Goal: Task Accomplishment & Management: Complete application form

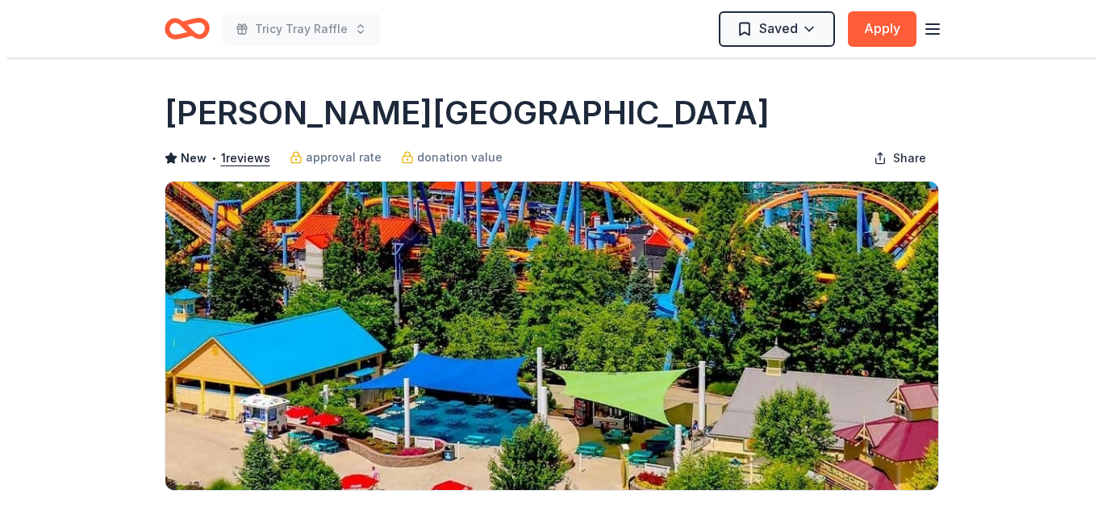
scroll to position [446, 0]
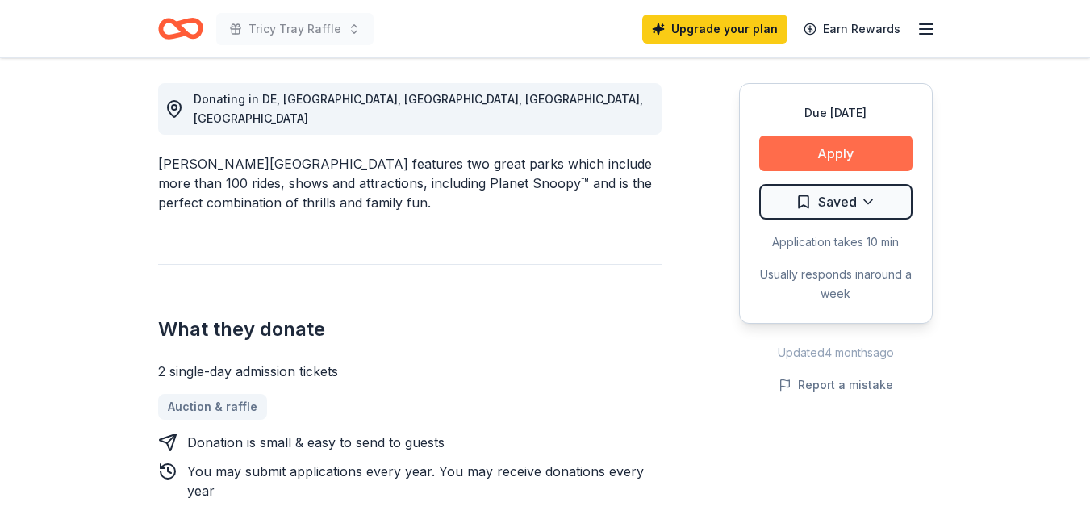
click at [807, 145] on button "Apply" at bounding box center [835, 154] width 153 height 36
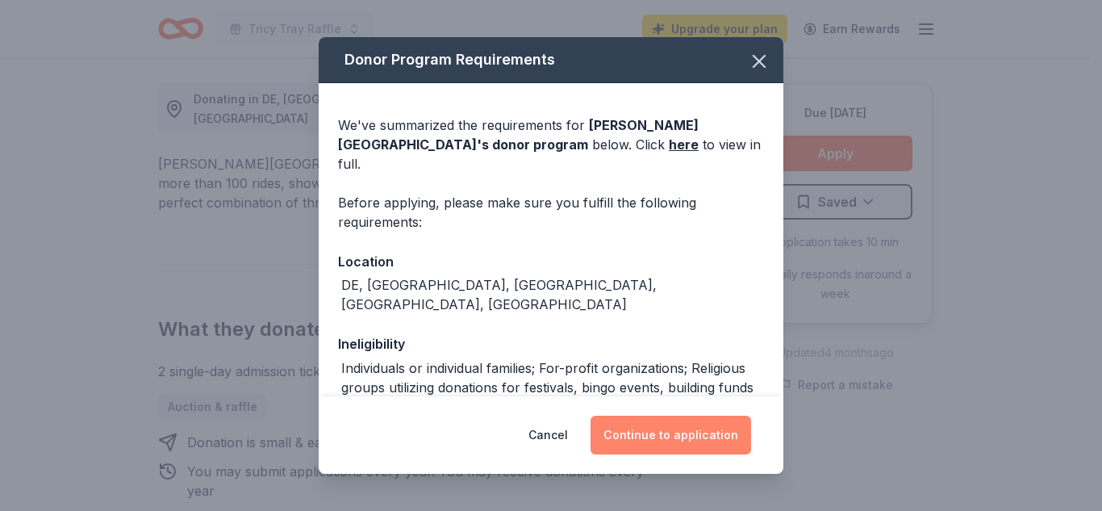
click at [652, 445] on button "Continue to application" at bounding box center [671, 435] width 161 height 39
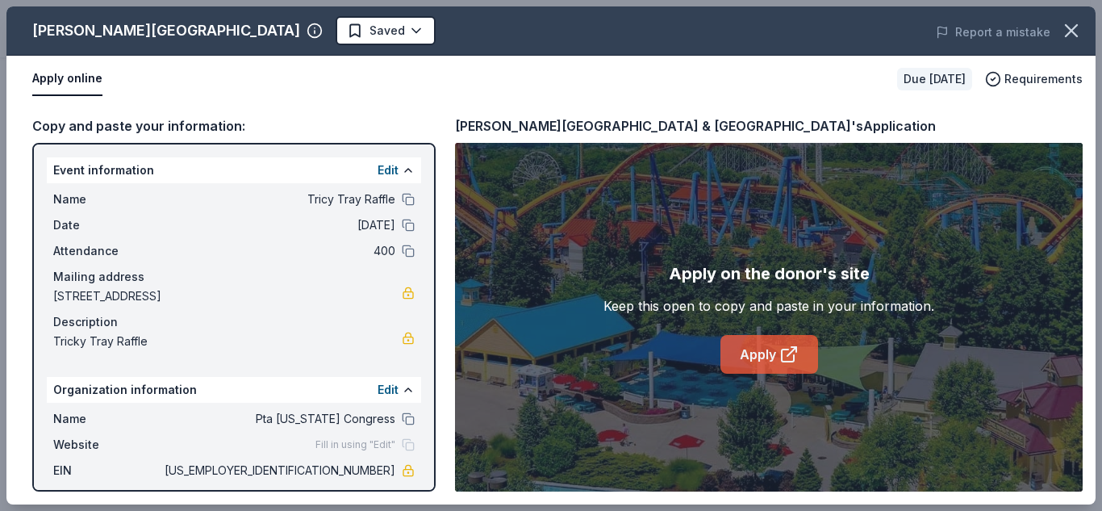
click at [746, 349] on link "Apply" at bounding box center [770, 354] width 98 height 39
click at [746, 350] on link "Apply" at bounding box center [770, 354] width 98 height 39
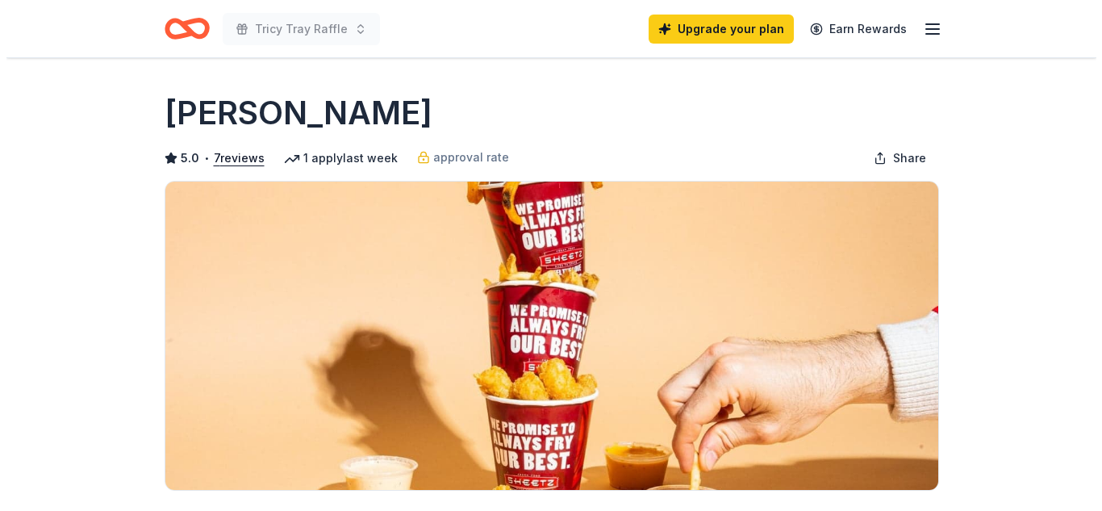
scroll to position [446, 0]
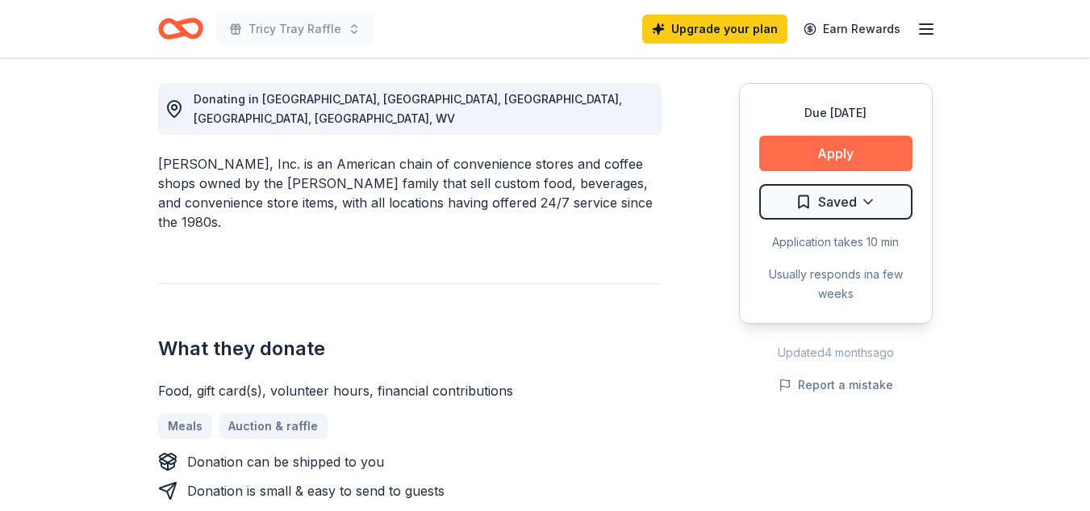
click at [824, 154] on button "Apply" at bounding box center [835, 154] width 153 height 36
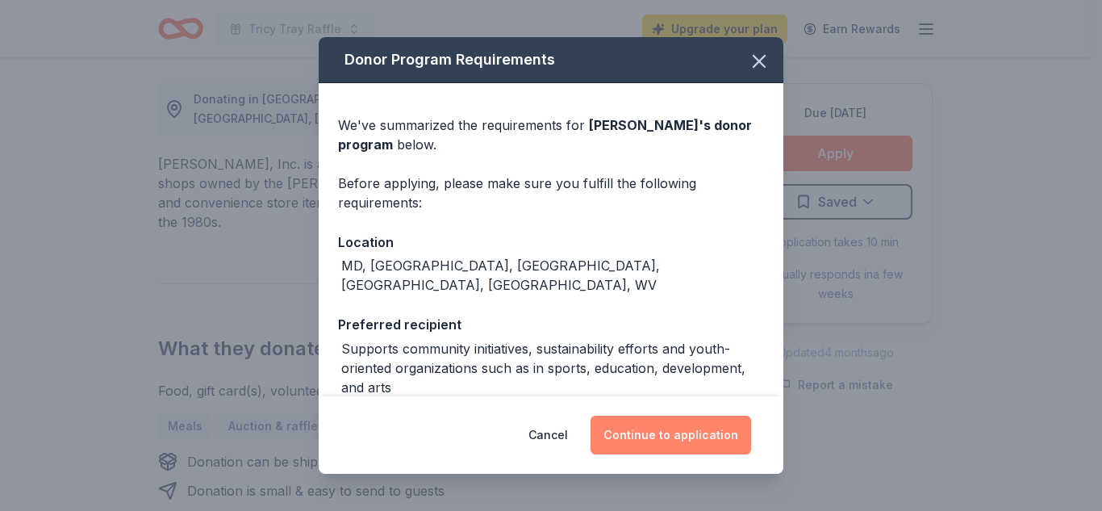
click at [687, 432] on button "Continue to application" at bounding box center [671, 435] width 161 height 39
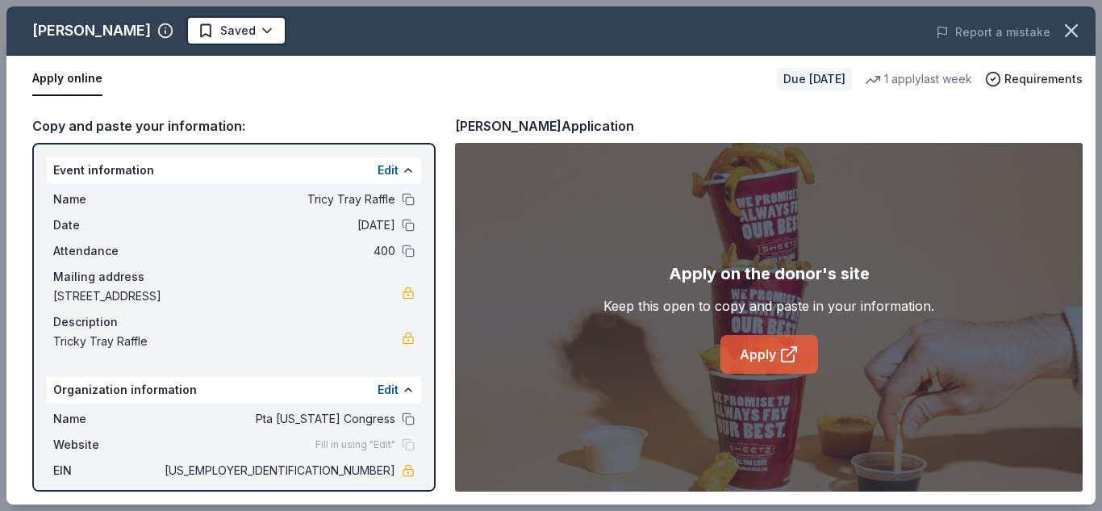
click at [767, 362] on link "Apply" at bounding box center [770, 354] width 98 height 39
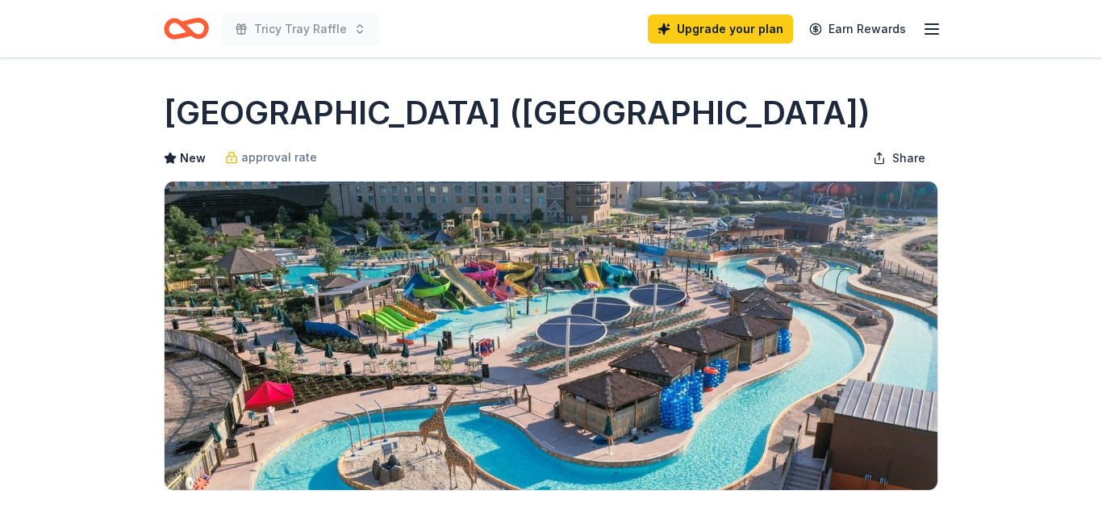
click at [1089, 449] on div "Upgrade to view unlimited donors You've reached your limit of 5 free donor view…" at bounding box center [551, 378] width 1102 height 266
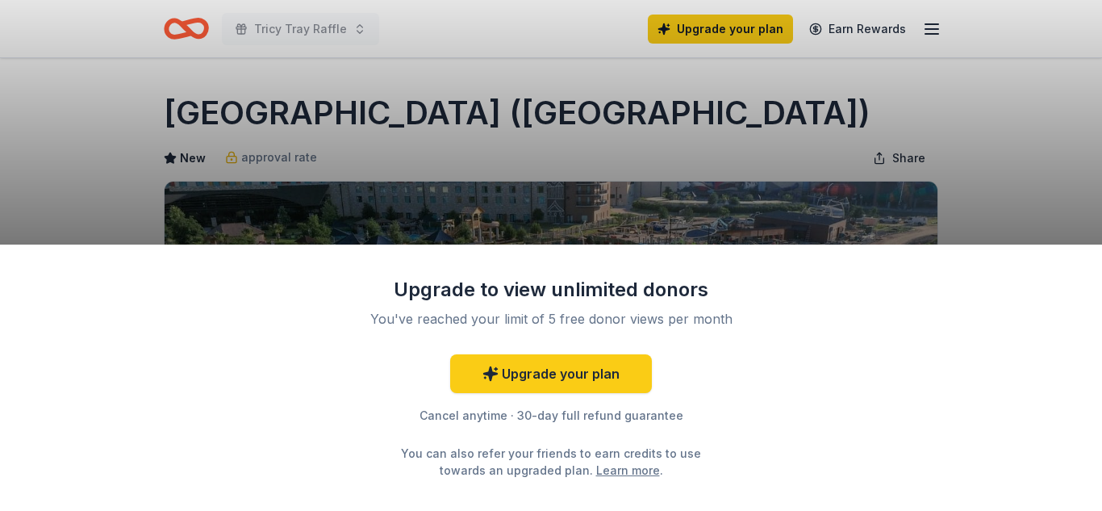
click at [720, 144] on div "Upgrade to view unlimited donors You've reached your limit of 5 free donor view…" at bounding box center [551, 255] width 1102 height 511
